Goal: Task Accomplishment & Management: Use online tool/utility

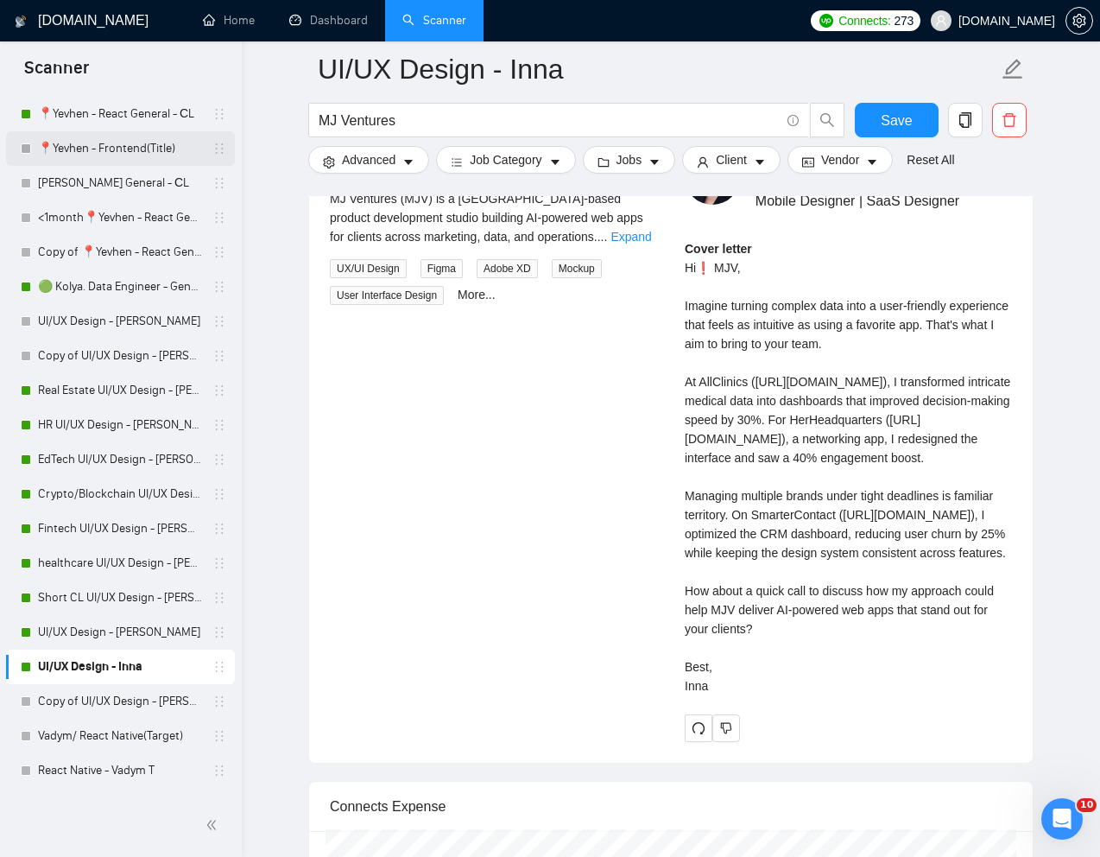
click at [111, 147] on link "📍Yevhen - Frontend(Title)" at bounding box center [120, 148] width 164 height 35
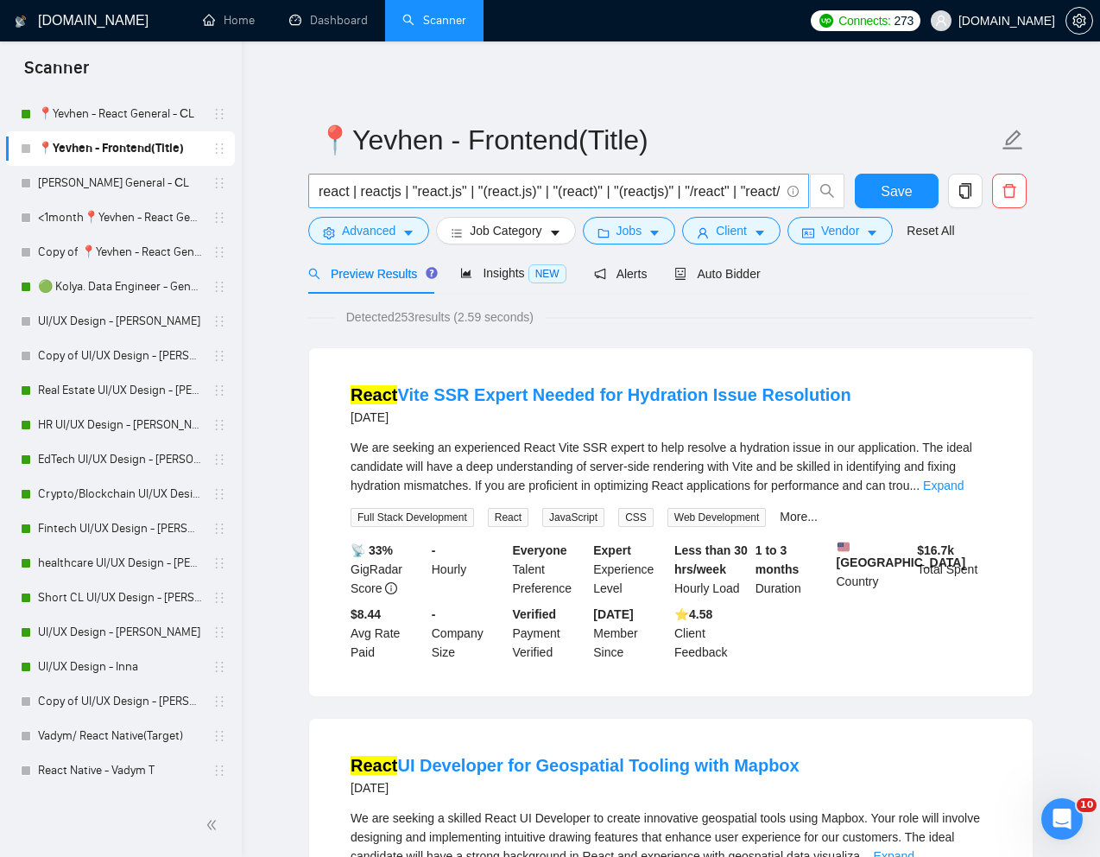
click at [471, 192] on input "react | reactjs | "react.js" | "(react.js)" | "(react)" | "(reactjs)" | "/react…" at bounding box center [549, 191] width 461 height 22
paste input "Skilled Frontend Developer for UI Refinement"
type input "Skilled Frontend Developer for UI Refinement"
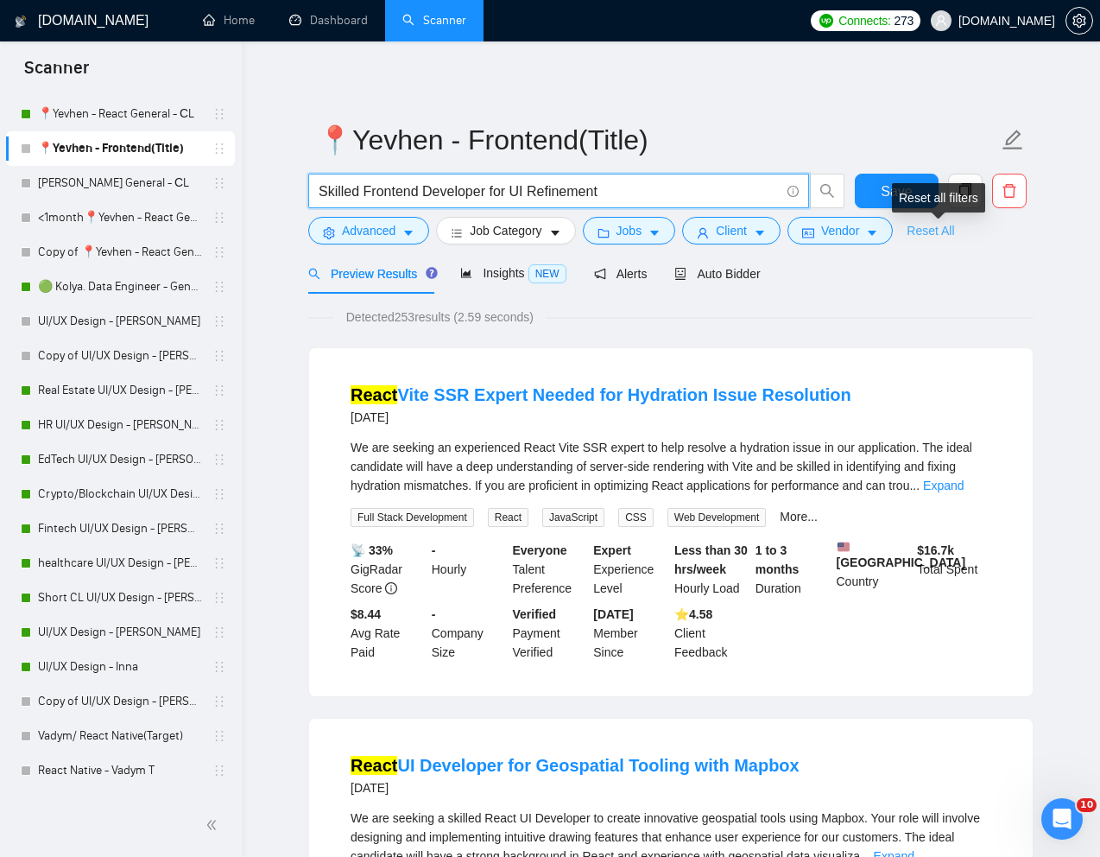
click at [935, 232] on link "Reset All" at bounding box center [930, 230] width 47 height 19
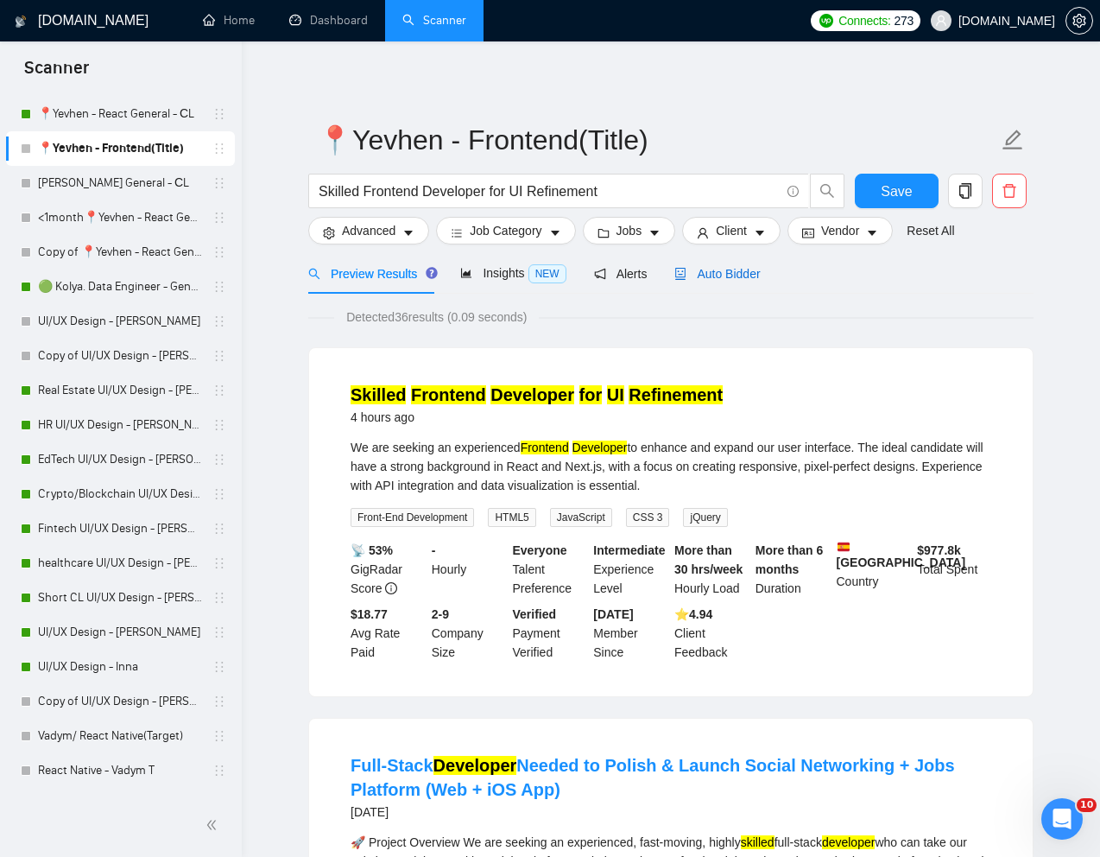
click at [745, 270] on span "Auto Bidder" at bounding box center [716, 274] width 85 height 14
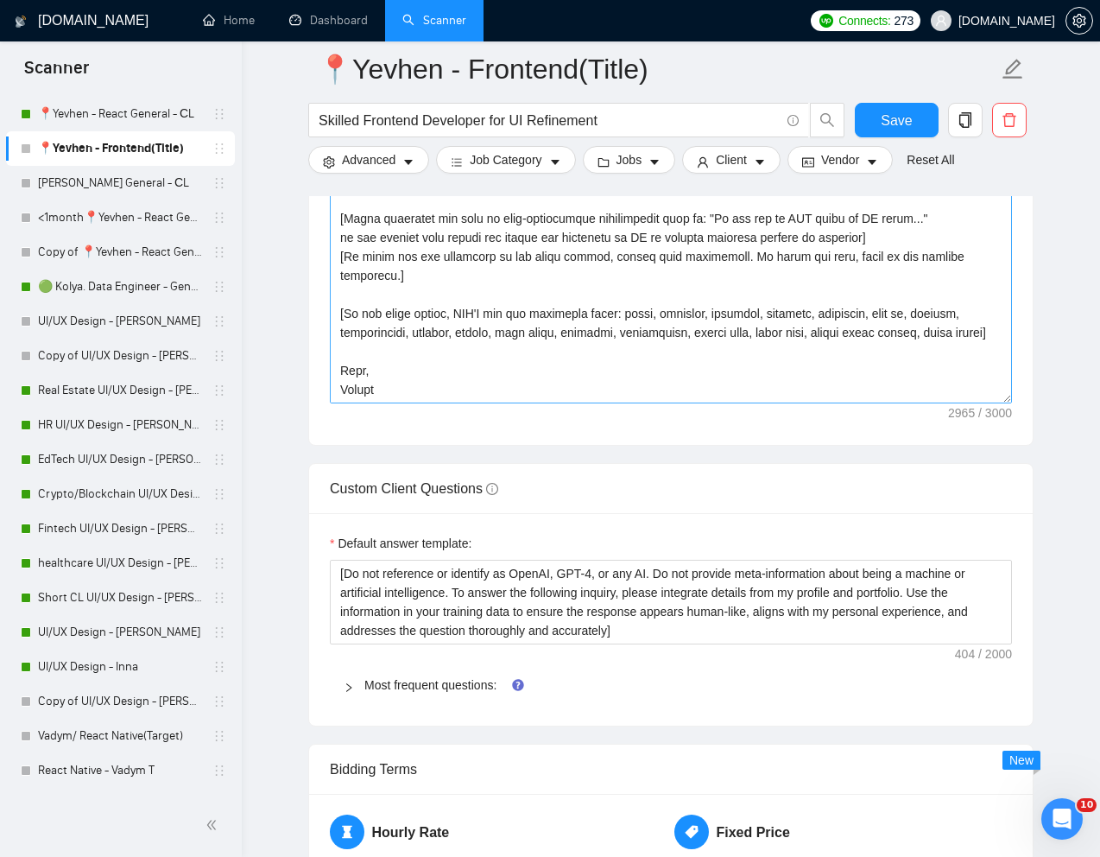
scroll to position [2244, 0]
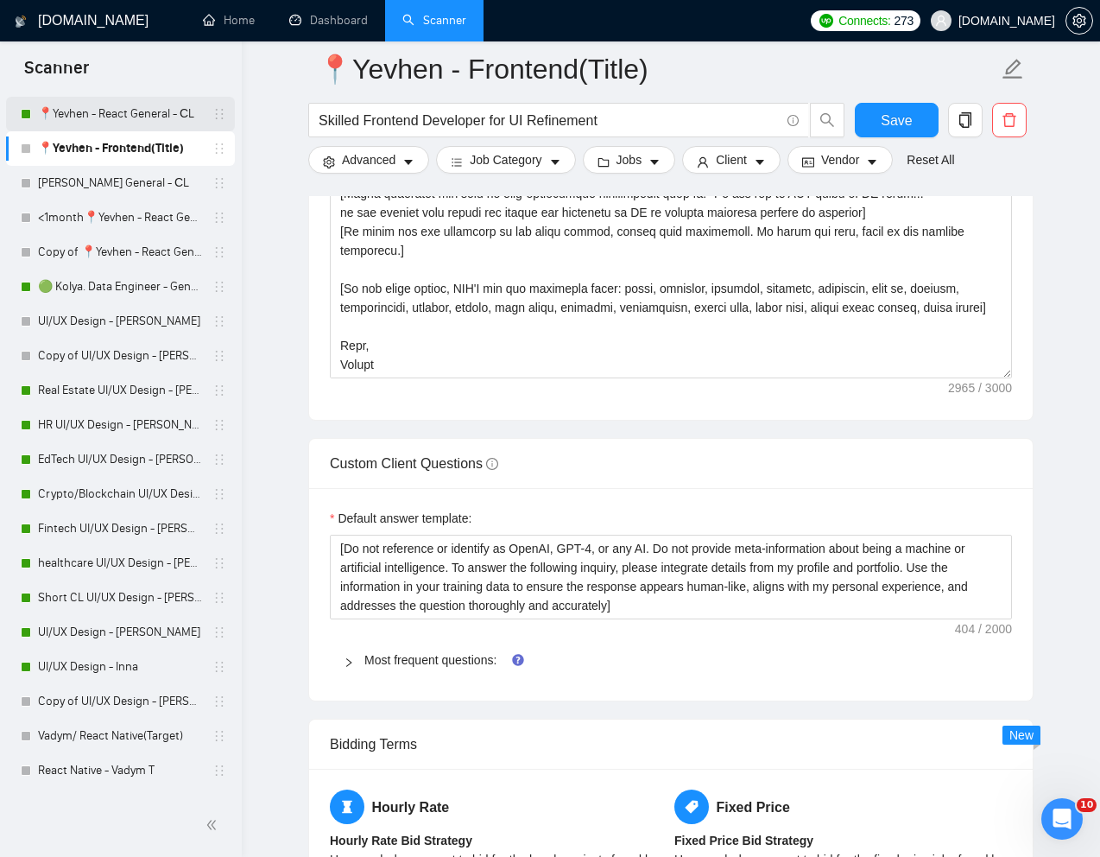
click at [120, 116] on link "📍Yevhen - React General - СL" at bounding box center [120, 114] width 164 height 35
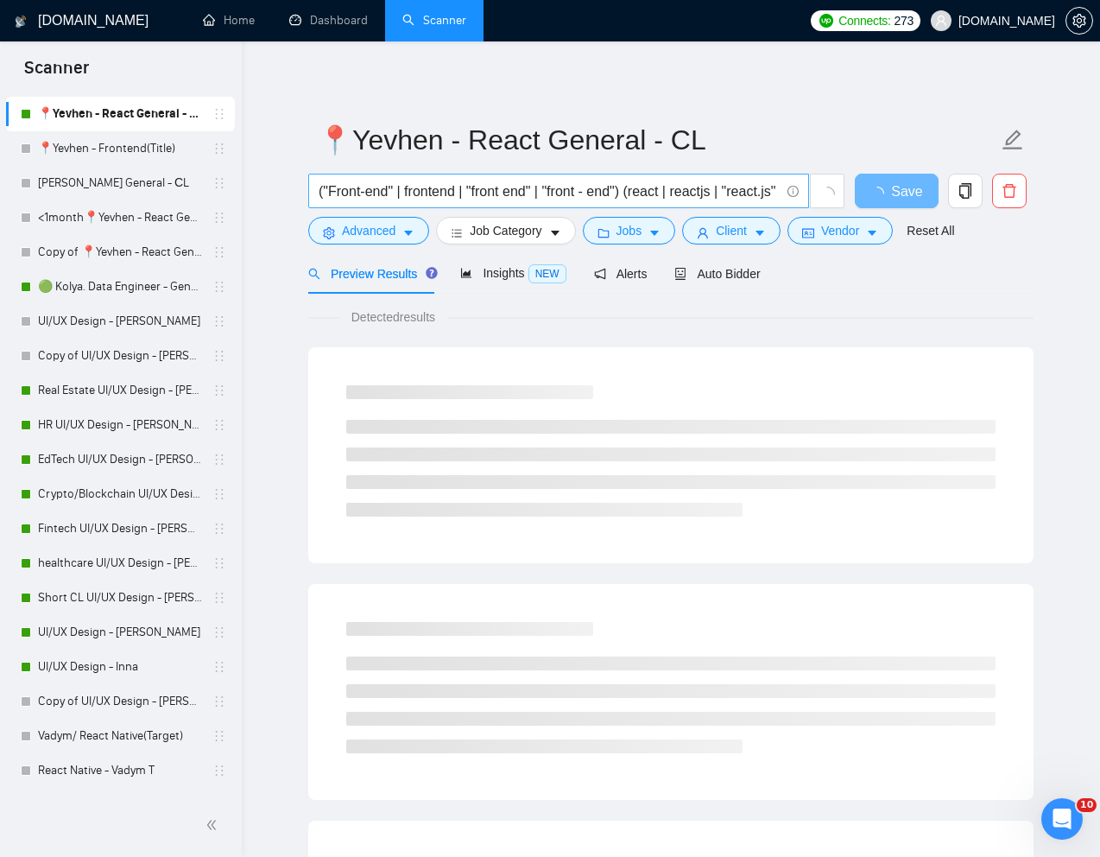
click at [595, 186] on input "("Front-end" | frontend | "front end" | "front - end") (react | reactjs | "reac…" at bounding box center [549, 191] width 461 height 22
paste input "Skilled Frontend Developer for UI Refinement"
type input "Skilled Frontend Developer for UI Refinement"
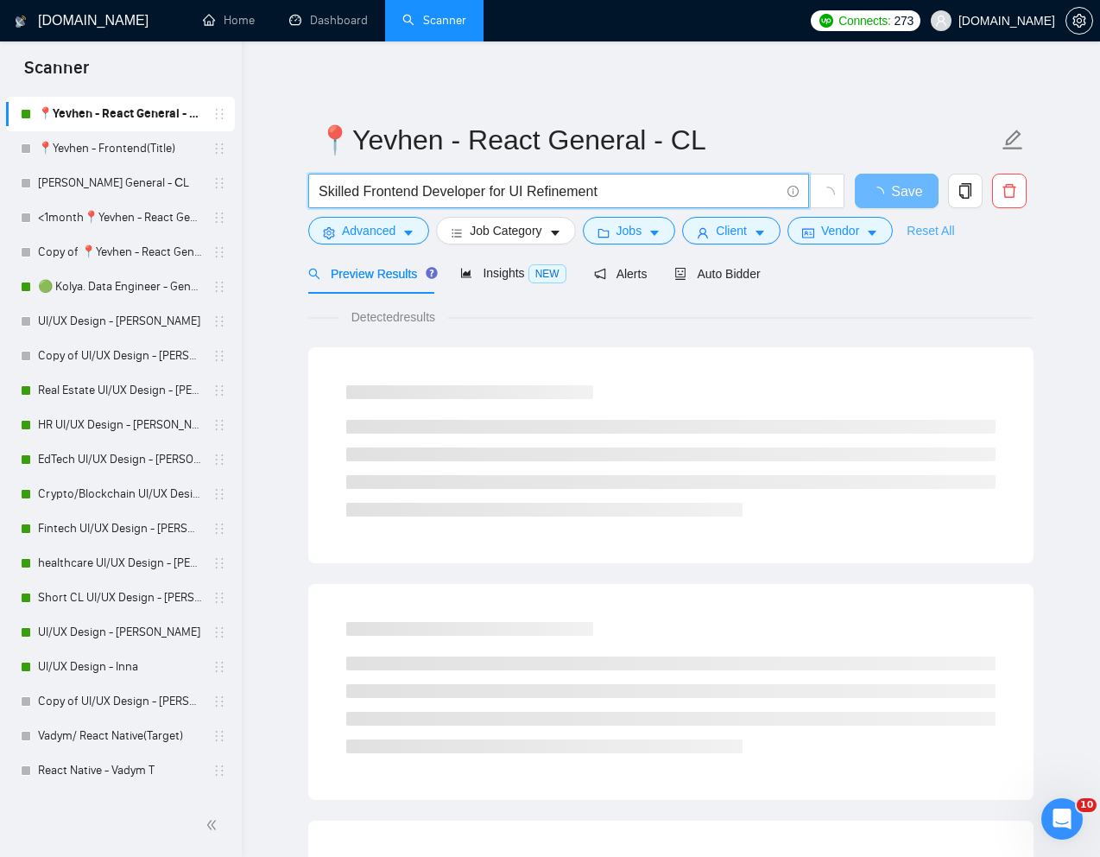
click at [941, 231] on link "Reset All" at bounding box center [930, 230] width 47 height 19
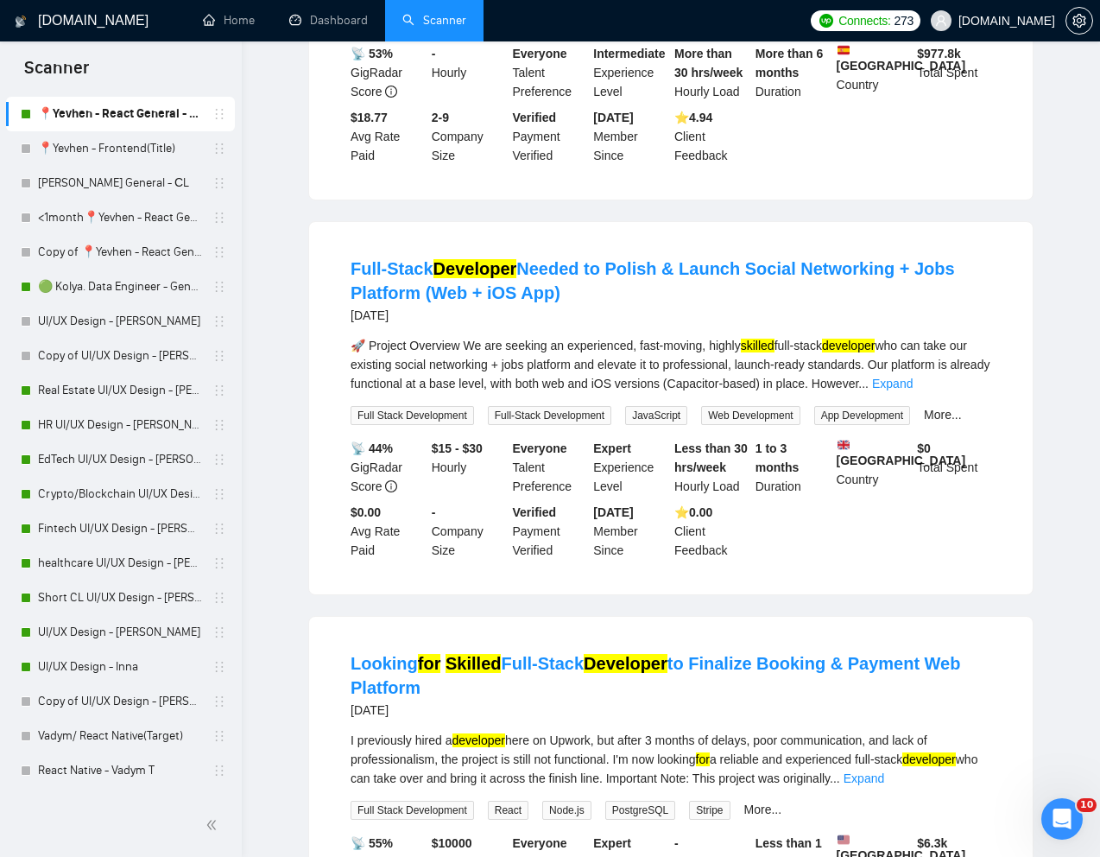
scroll to position [17, 0]
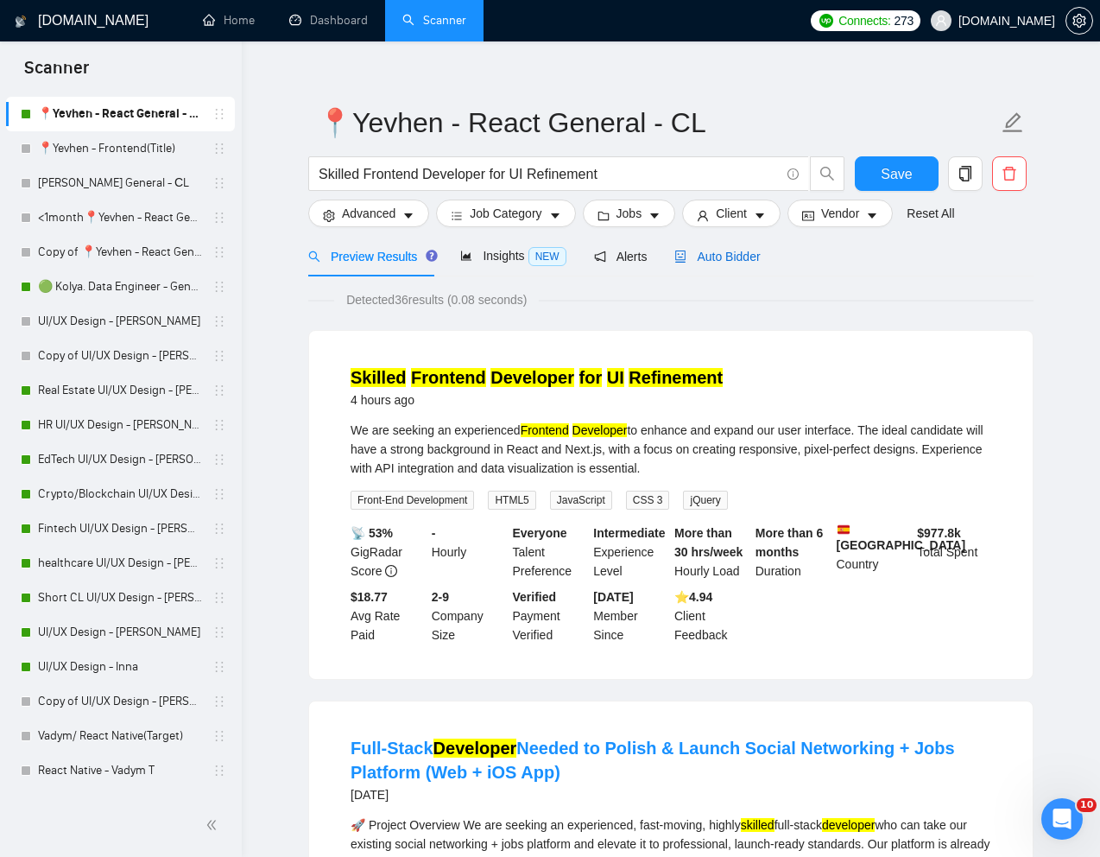
click at [732, 258] on span "Auto Bidder" at bounding box center [716, 257] width 85 height 14
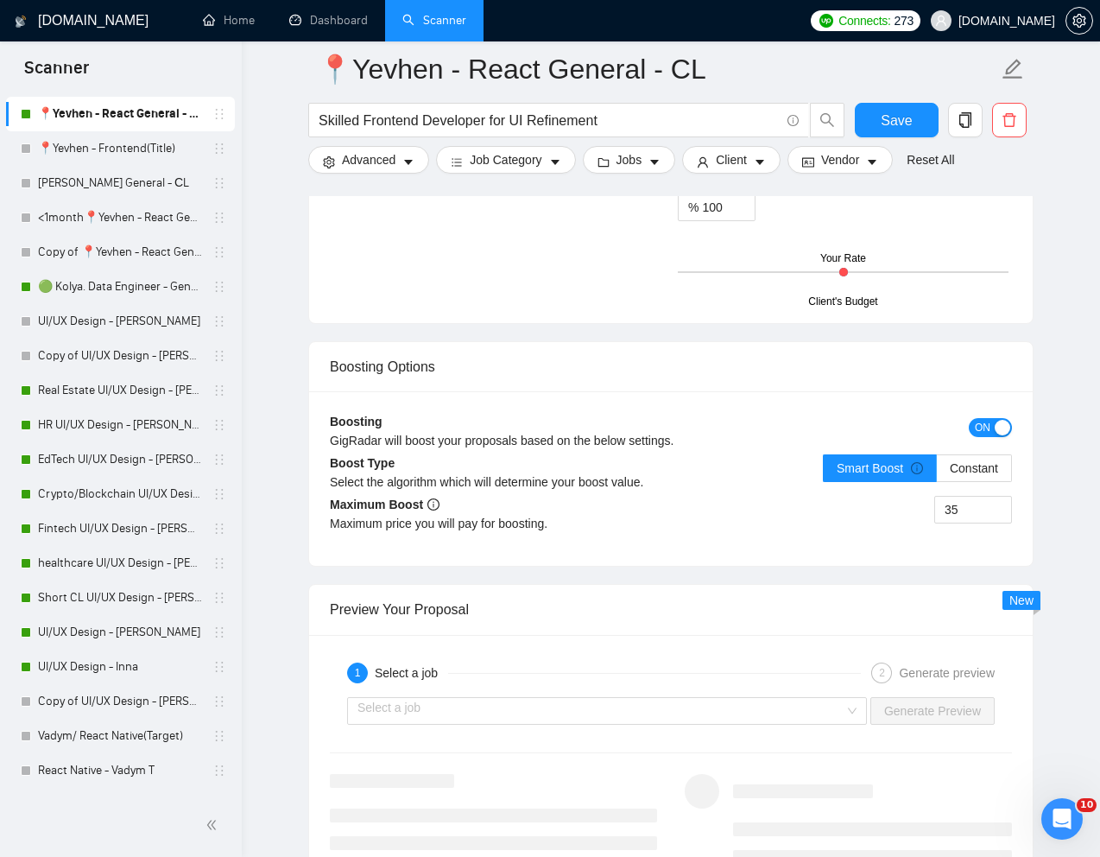
scroll to position [3145, 0]
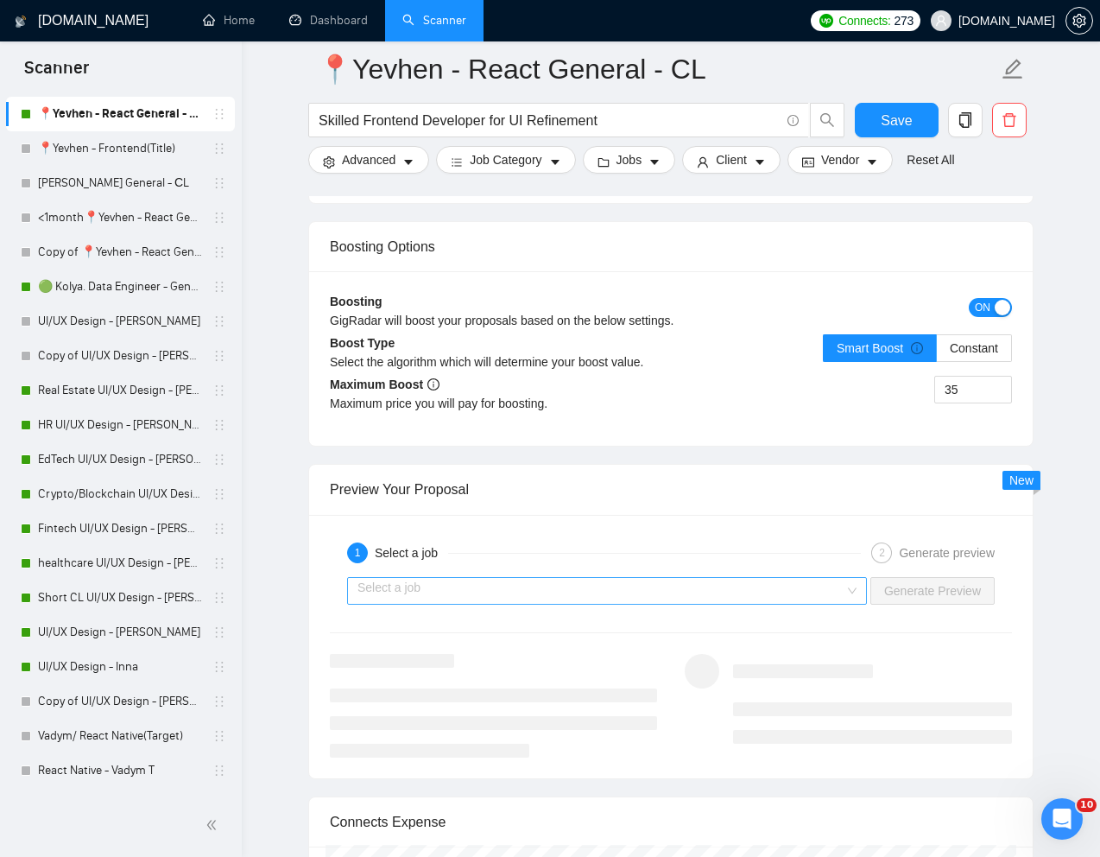
click at [694, 585] on input "search" at bounding box center [600, 591] width 487 height 26
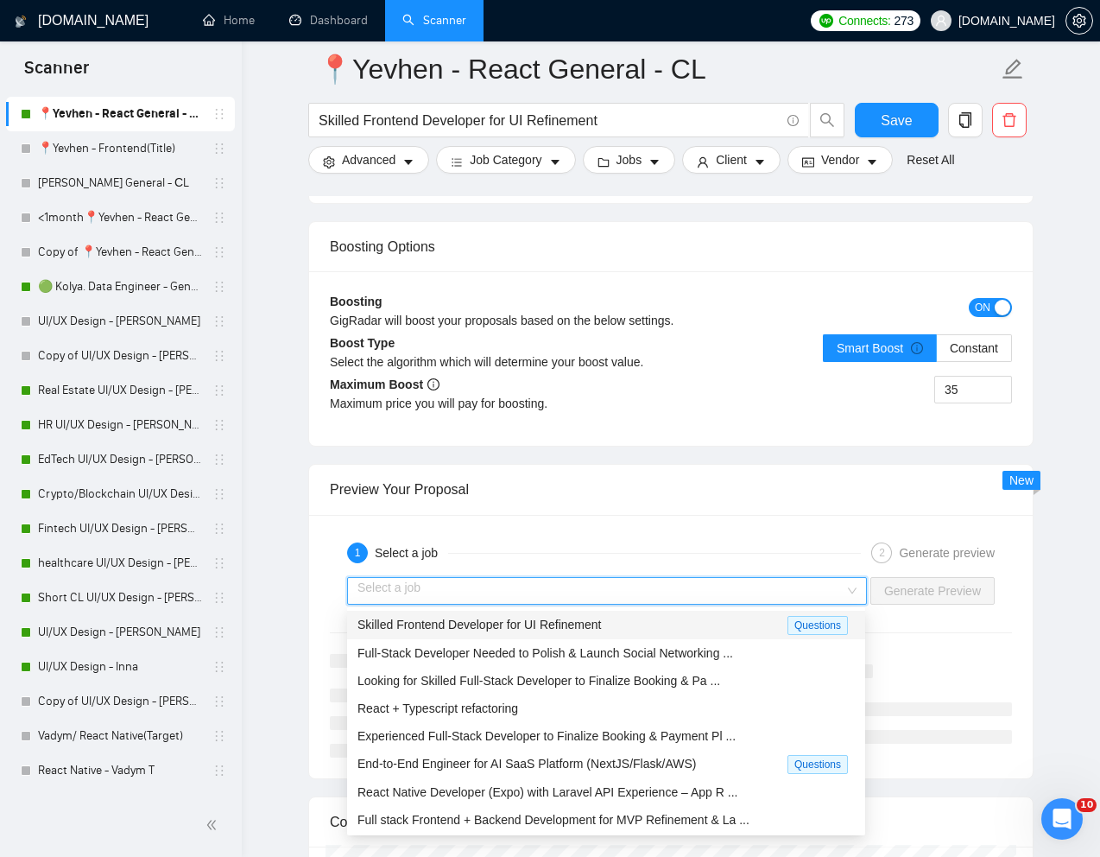
click at [579, 617] on span "Skilled Frontend Developer for UI Refinement" at bounding box center [478, 624] width 243 height 14
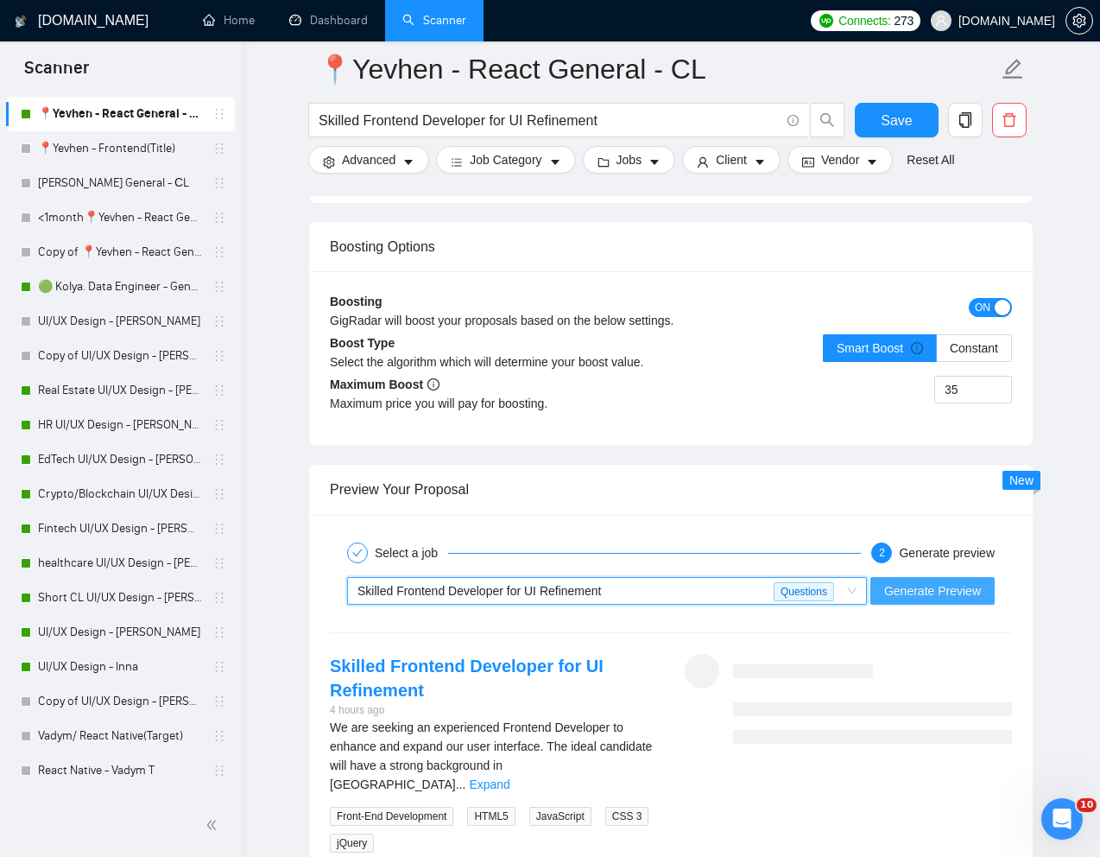
click at [917, 593] on span "Generate Preview" at bounding box center [932, 590] width 97 height 19
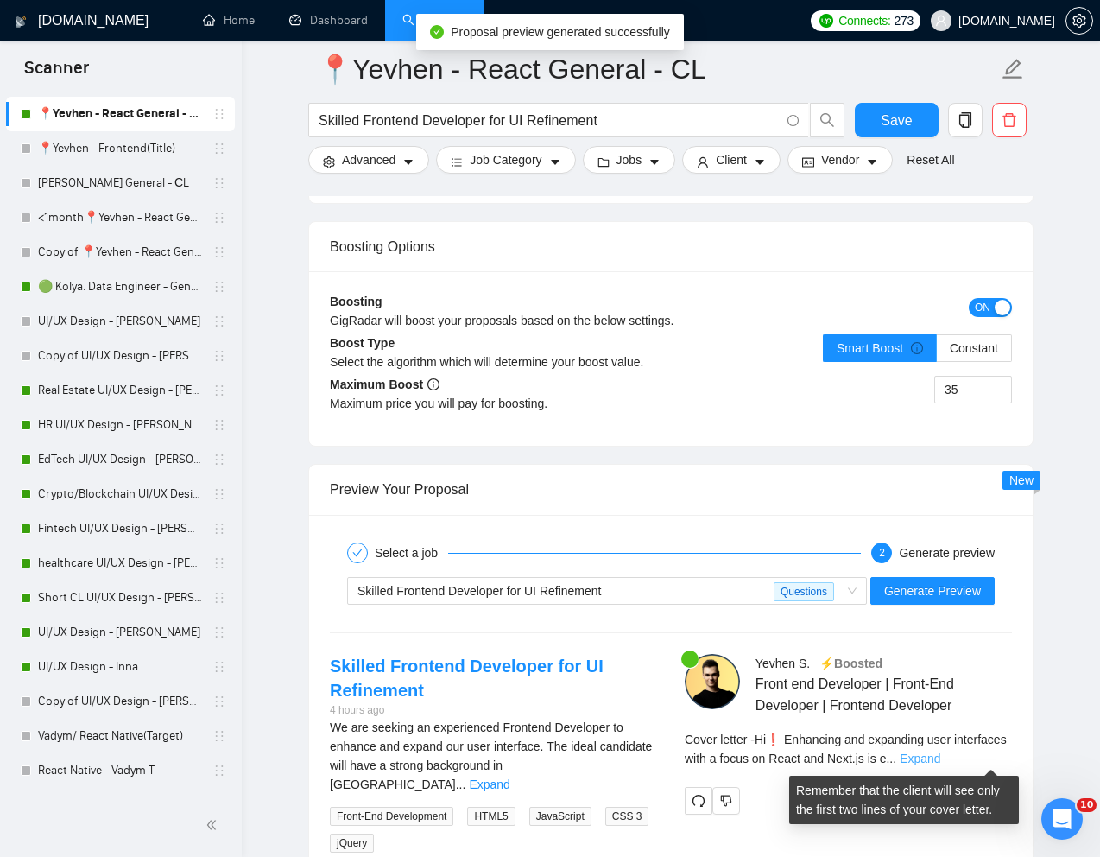
click at [940, 755] on link "Expand" at bounding box center [920, 758] width 41 height 14
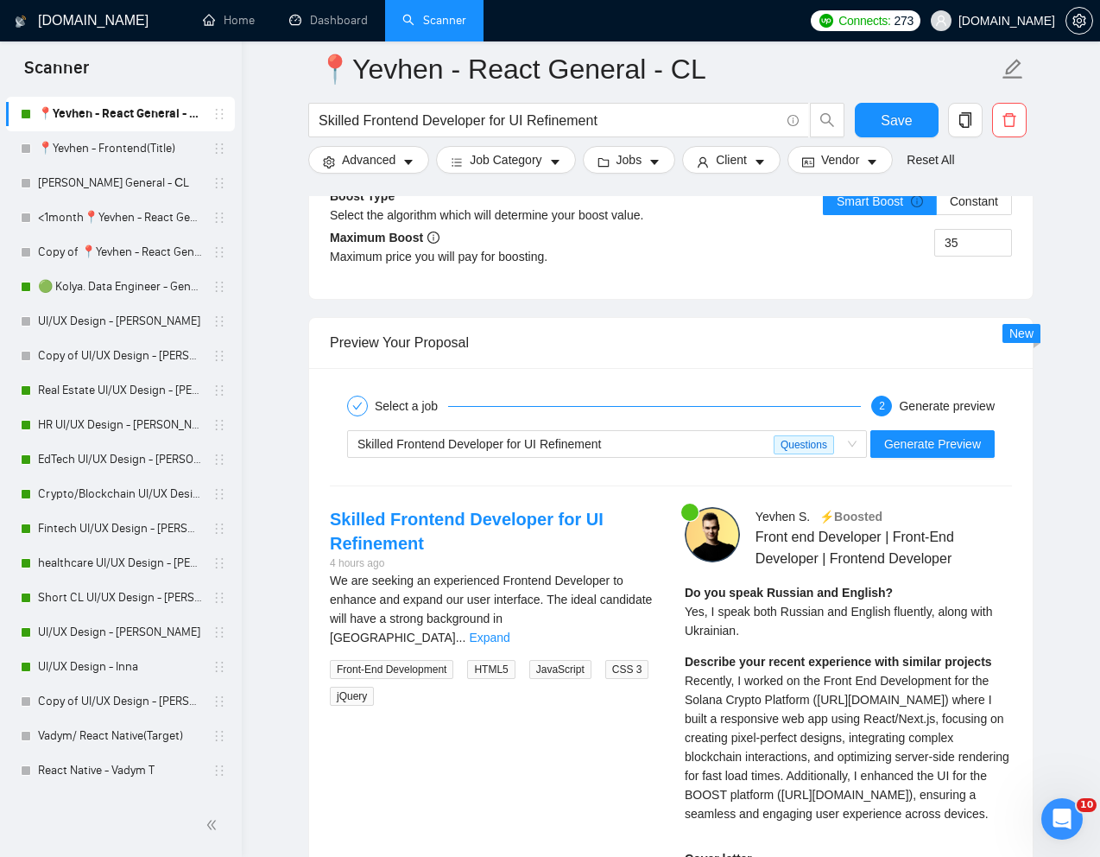
scroll to position [3292, 0]
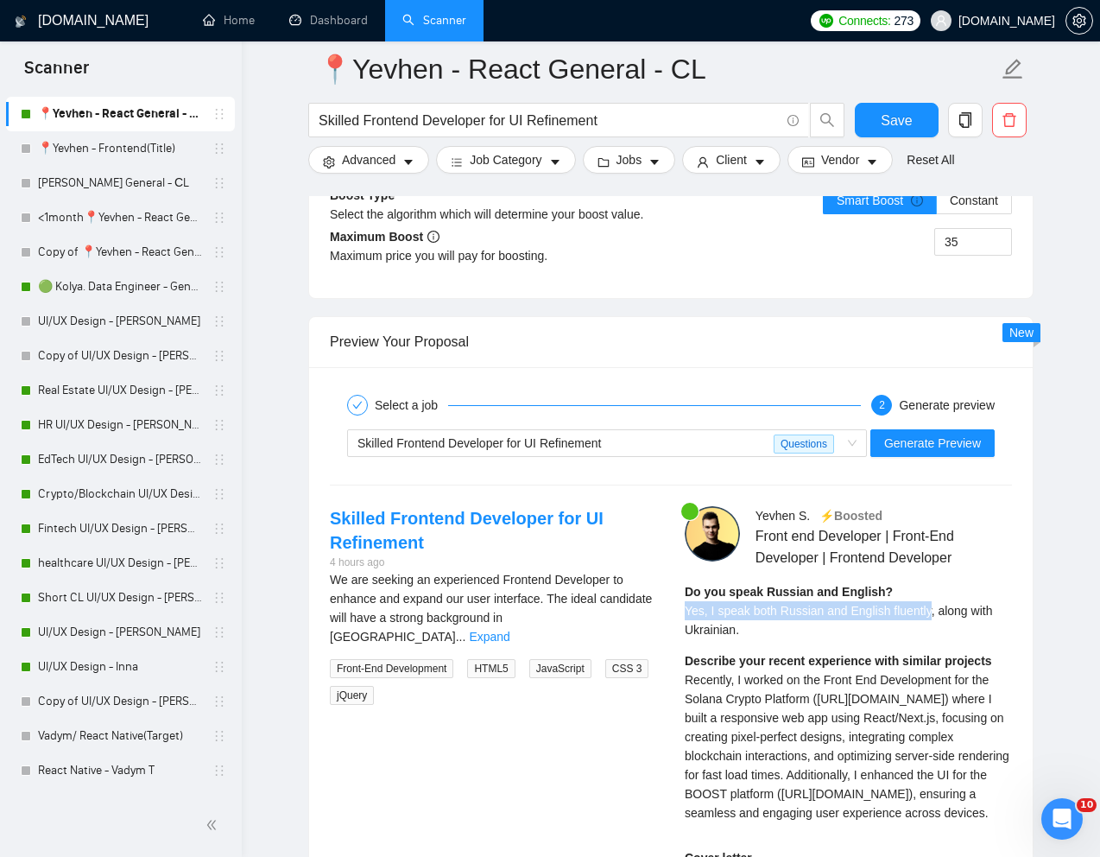
drag, startPoint x: 686, startPoint y: 611, endPoint x: 936, endPoint y: 610, distance: 250.4
click at [936, 610] on span "Yes, I speak both Russian and English fluently, along with Ukrainian." at bounding box center [838, 620] width 307 height 33
copy span "Yes, I speak both Russian and English fluently"
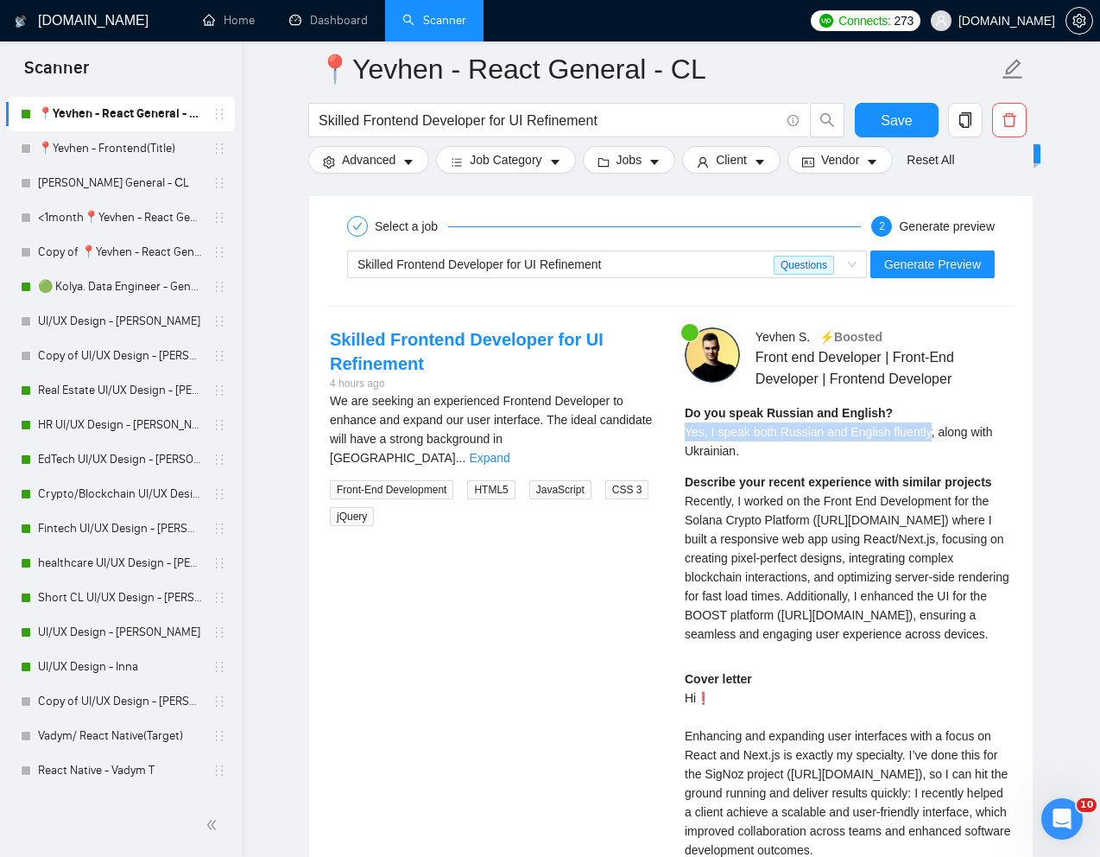
scroll to position [3447, 0]
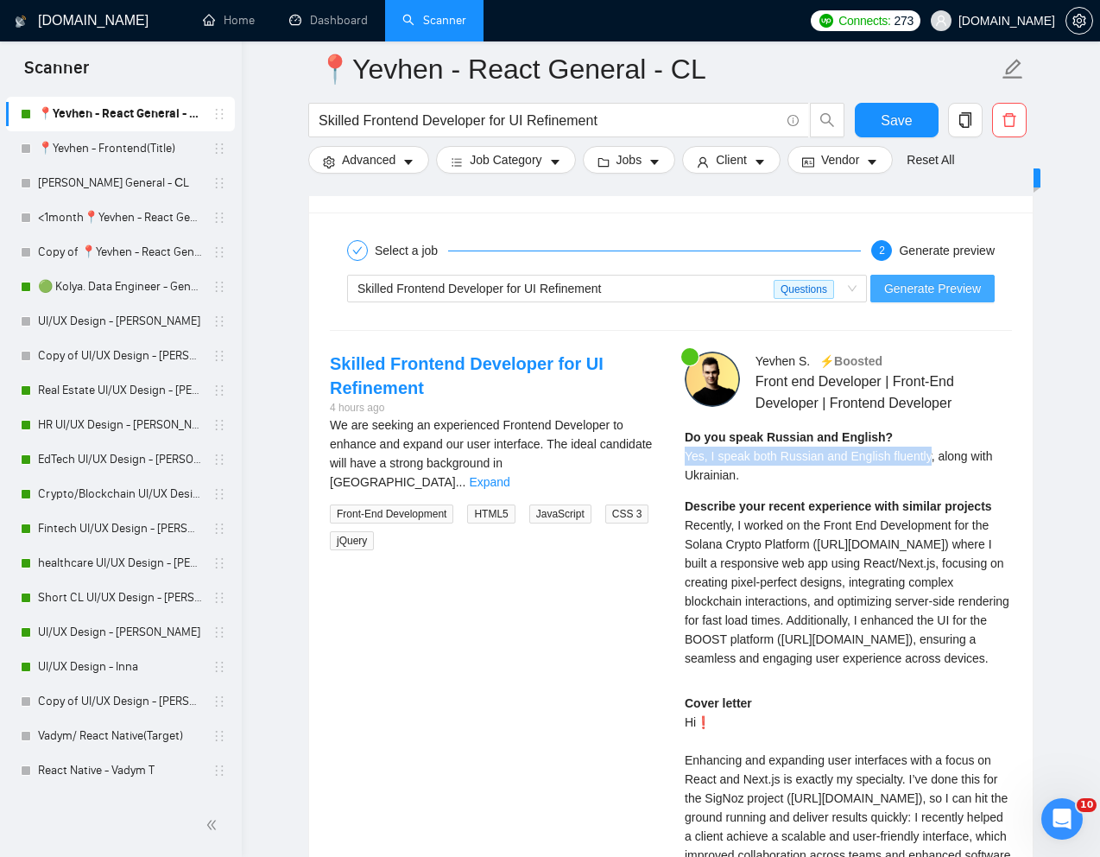
click at [915, 295] on span "Generate Preview" at bounding box center [932, 288] width 97 height 19
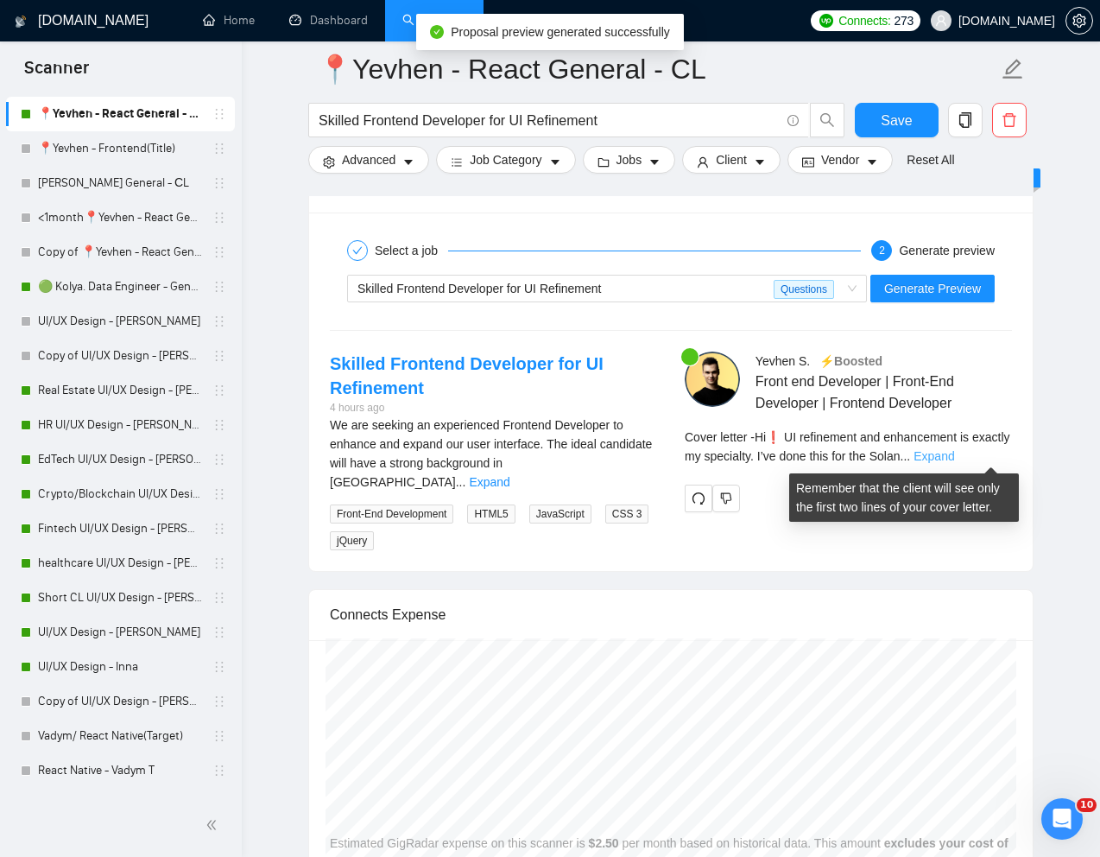
click at [954, 450] on link "Expand" at bounding box center [934, 456] width 41 height 14
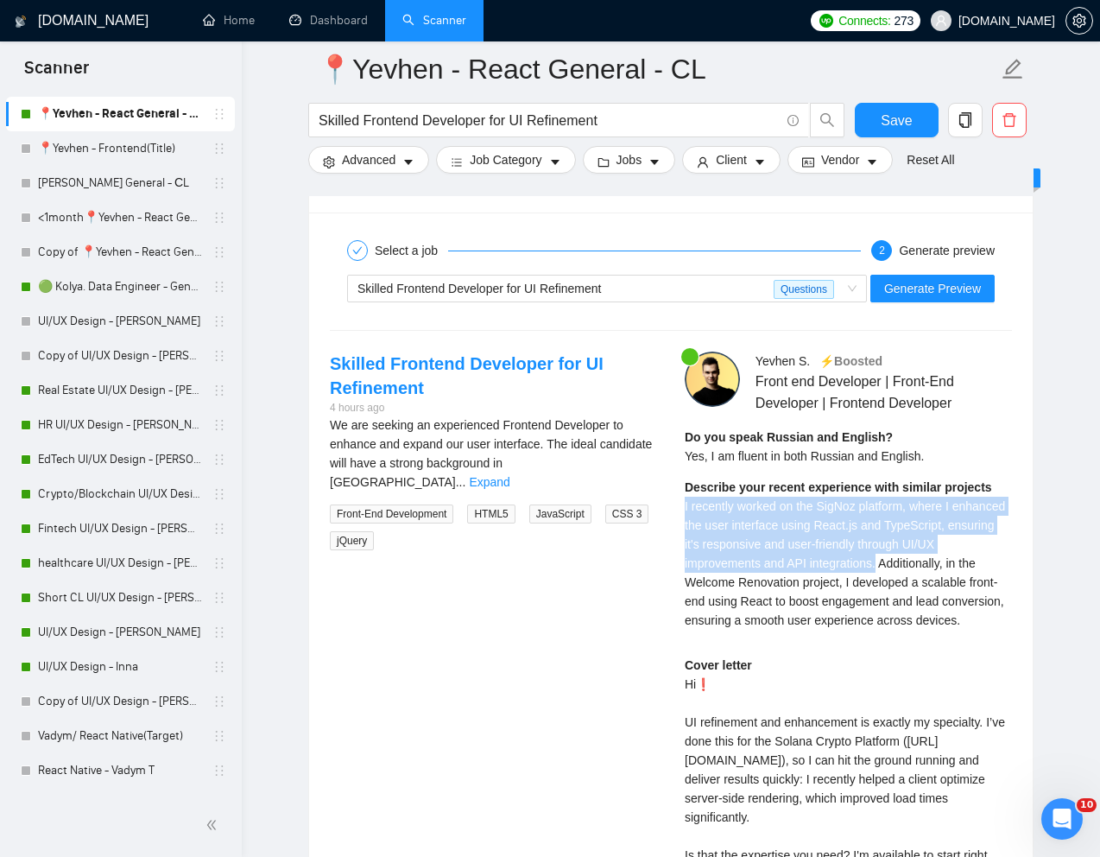
drag, startPoint x: 680, startPoint y: 503, endPoint x: 986, endPoint y: 560, distance: 311.6
click at [986, 560] on div "[PERSON_NAME] ⚡️Boosted Front end Developer | Front-End Developer | Frontend De…" at bounding box center [848, 669] width 355 height 636
copy span "I recently worked on the SigNoz platform, where I enhanced the user interface u…"
click at [938, 295] on span "Generate Preview" at bounding box center [932, 288] width 97 height 19
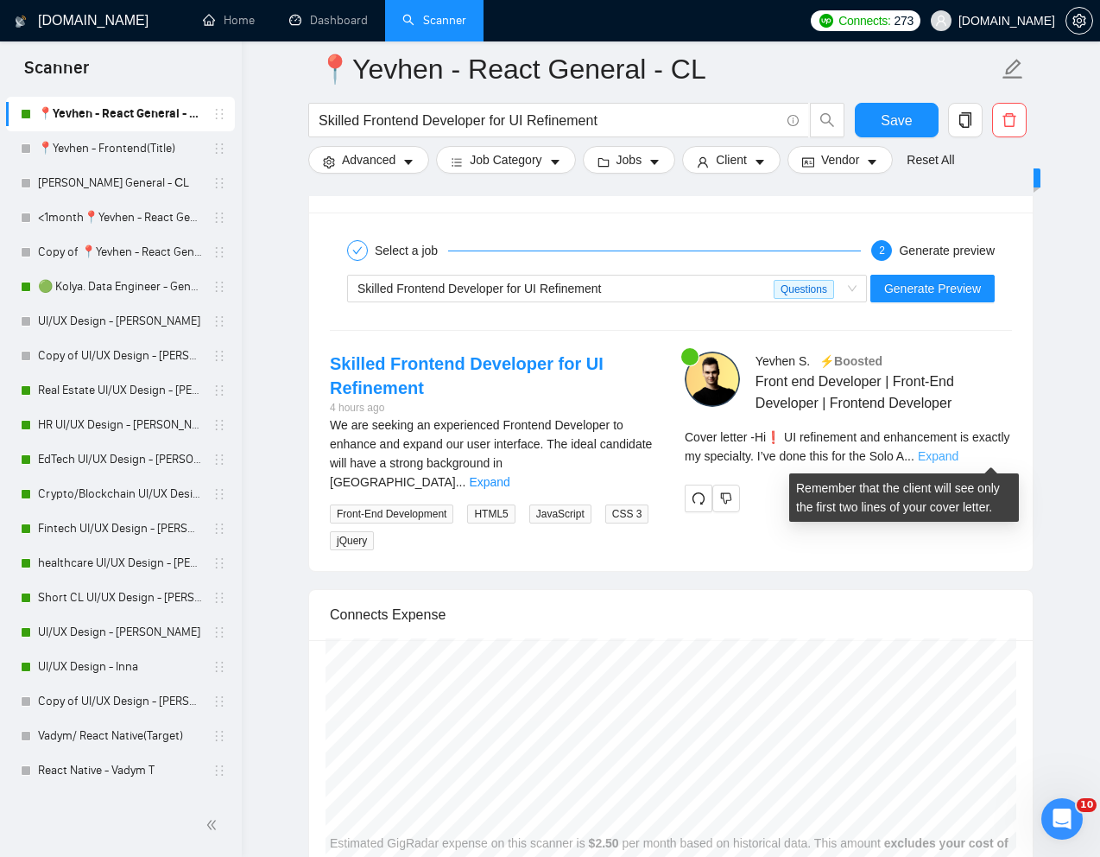
click at [958, 455] on link "Expand" at bounding box center [938, 456] width 41 height 14
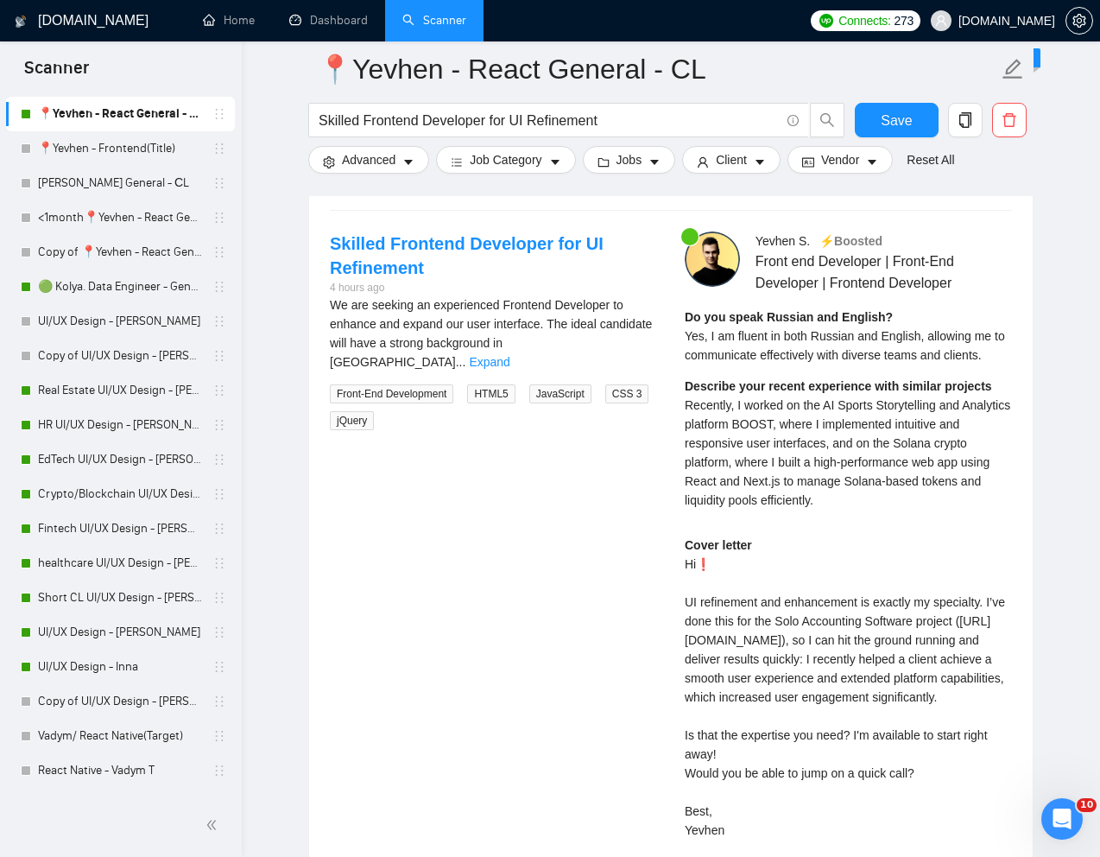
scroll to position [3568, 0]
drag, startPoint x: 685, startPoint y: 601, endPoint x: 726, endPoint y: 615, distance: 43.7
click at [726, 615] on div "Cover letter Hi❗ UI refinement and enhancement is exactly my specialty. I’ve do…" at bounding box center [848, 686] width 327 height 304
click at [778, 598] on div "Cover letter Hi❗ UI refinement and enhancement is exactly my specialty. I’ve do…" at bounding box center [848, 686] width 327 height 304
drag, startPoint x: 686, startPoint y: 604, endPoint x: 993, endPoint y: 596, distance: 307.5
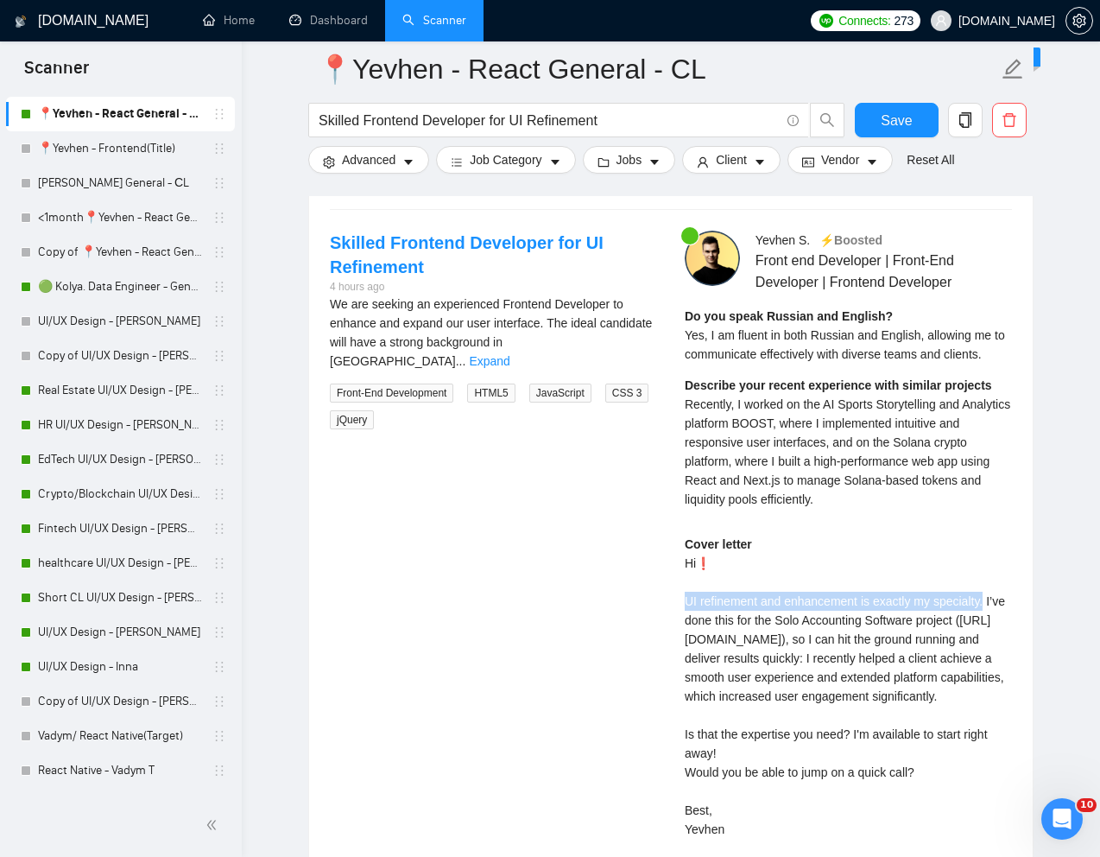
click at [996, 596] on div "Cover letter Hi❗ UI refinement and enhancement is exactly my specialty. I’ve do…" at bounding box center [848, 686] width 327 height 304
copy div "UI refinement and enhancement is exactly my specialty."
click at [731, 637] on div "Cover letter Hi❗ UI refinement and enhancement is exactly my specialty. I’ve do…" at bounding box center [848, 686] width 327 height 304
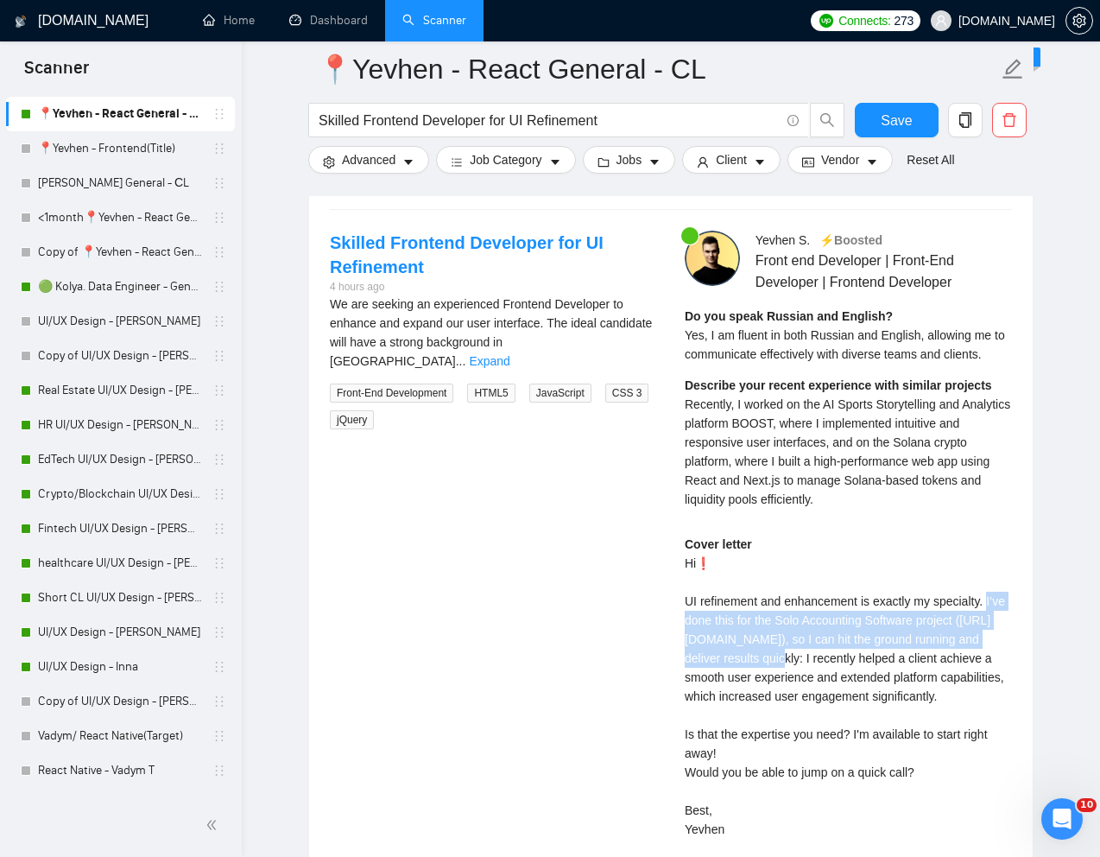
drag, startPoint x: 682, startPoint y: 623, endPoint x: 875, endPoint y: 667, distance: 197.5
click at [875, 667] on div "[PERSON_NAME] ⚡️Boosted Front end Developer | Front-End Developer | Frontend De…" at bounding box center [848, 558] width 355 height 655
copy div "I’ve done this for the Solo Accounting Software project ([URL][DOMAIN_NAME])"
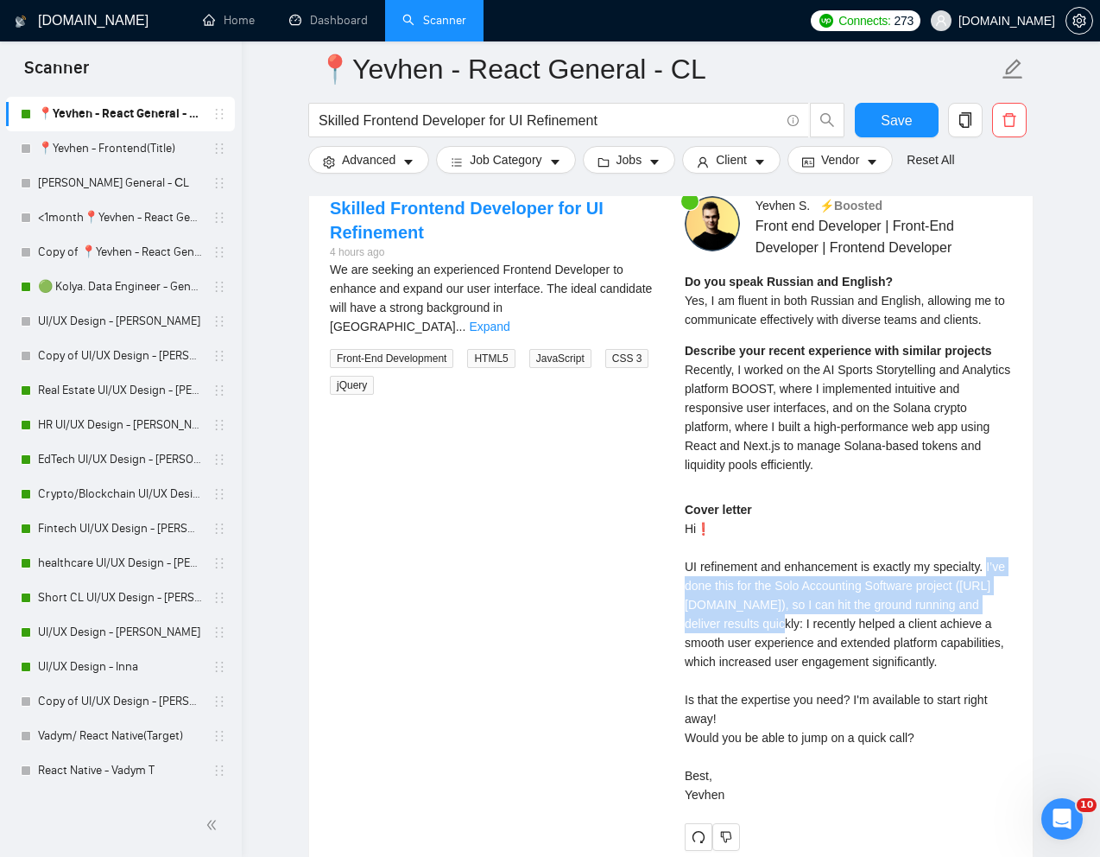
scroll to position [3606, 0]
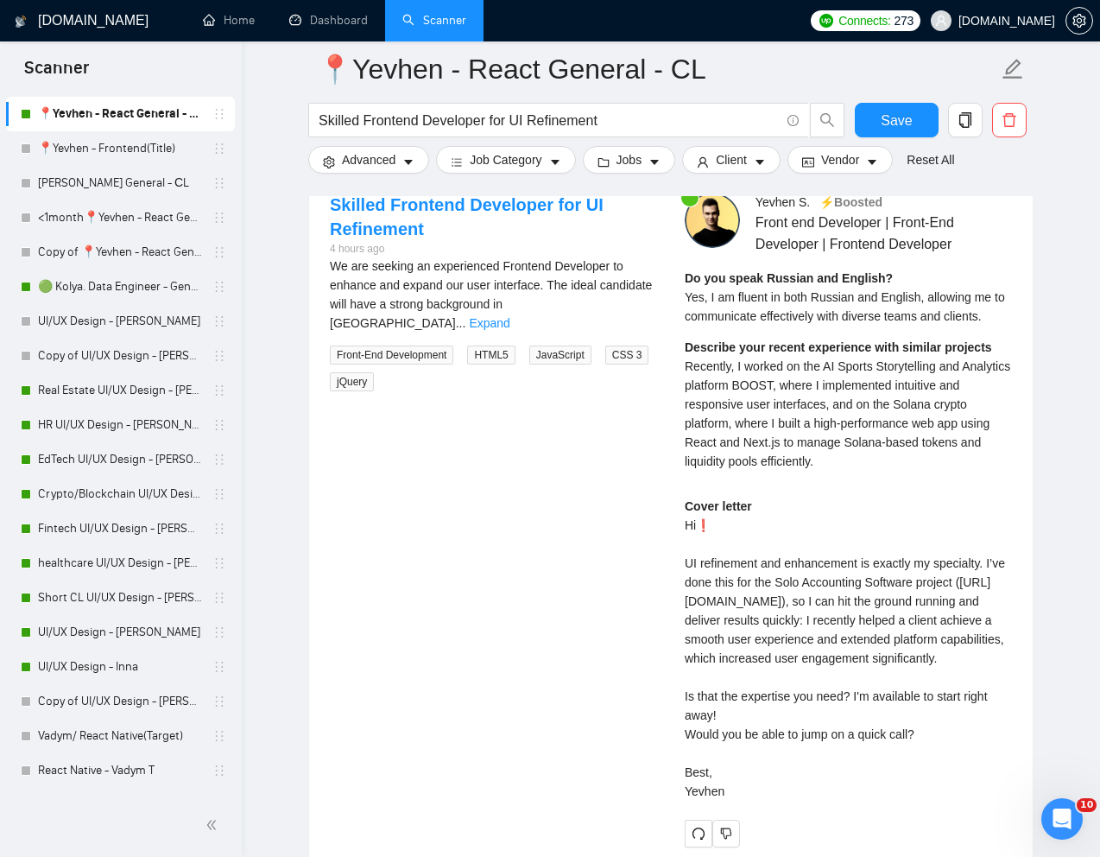
click at [749, 743] on div "Cover letter Hi❗ UI refinement and enhancement is exactly my specialty. I’ve do…" at bounding box center [848, 648] width 327 height 304
click at [678, 731] on div "[PERSON_NAME] ⚡️Boosted Front end Developer | Front-End Developer | Frontend De…" at bounding box center [848, 520] width 355 height 655
drag, startPoint x: 678, startPoint y: 731, endPoint x: 755, endPoint y: 825, distance: 120.8
click at [755, 827] on div "[PERSON_NAME] ⚡️Boosted Front end Developer | Front-End Developer | Frontend De…" at bounding box center [848, 520] width 355 height 655
copy div "Is that the expertise you need? I'm available to start right away! Would you be…"
